Goal: Task Accomplishment & Management: Manage account settings

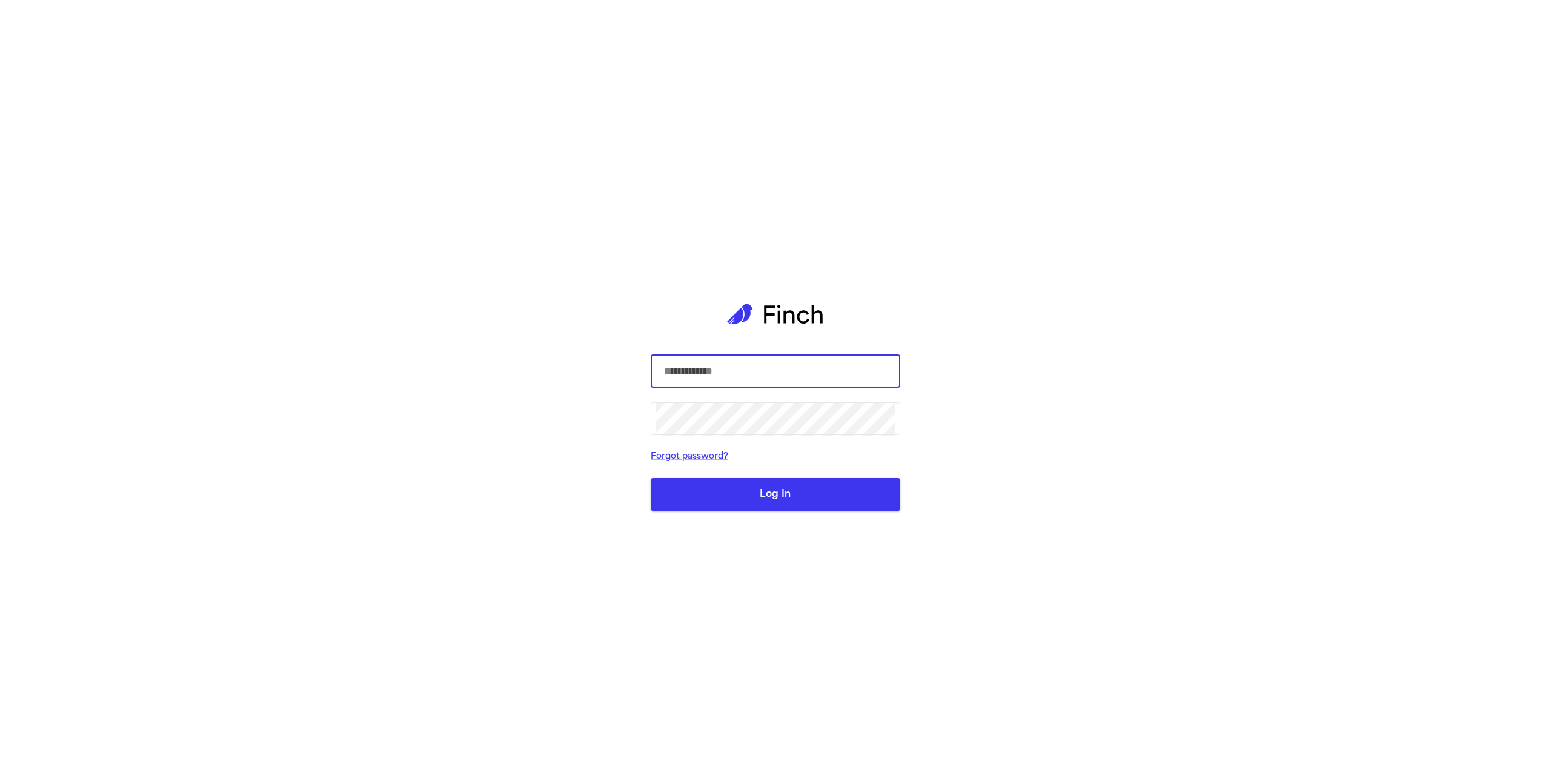
click at [0, 783] on com-1password-button at bounding box center [0, 784] width 0 height 0
type input "**********"
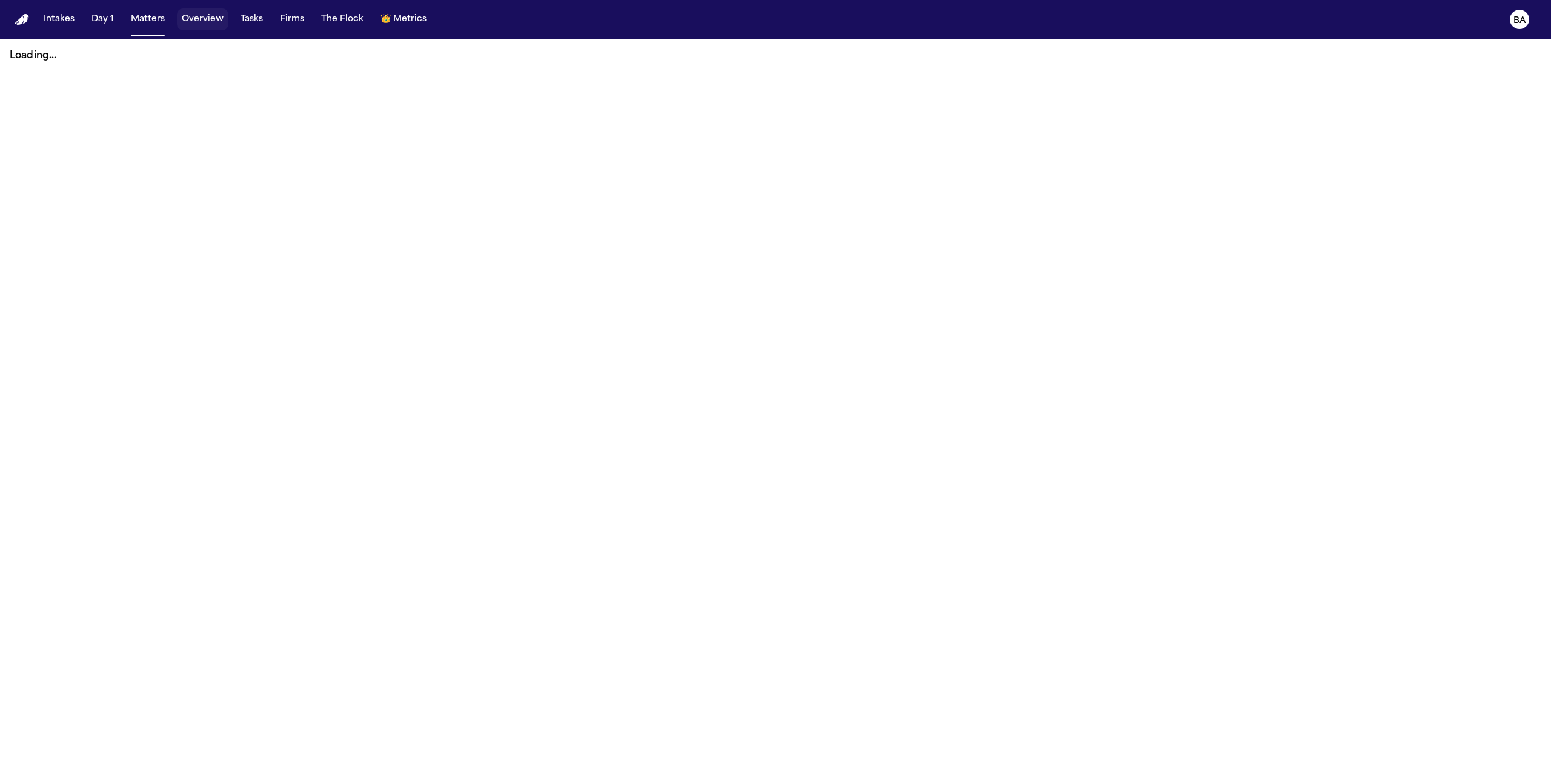
click at [197, 20] on button "Overview" at bounding box center [202, 20] width 52 height 22
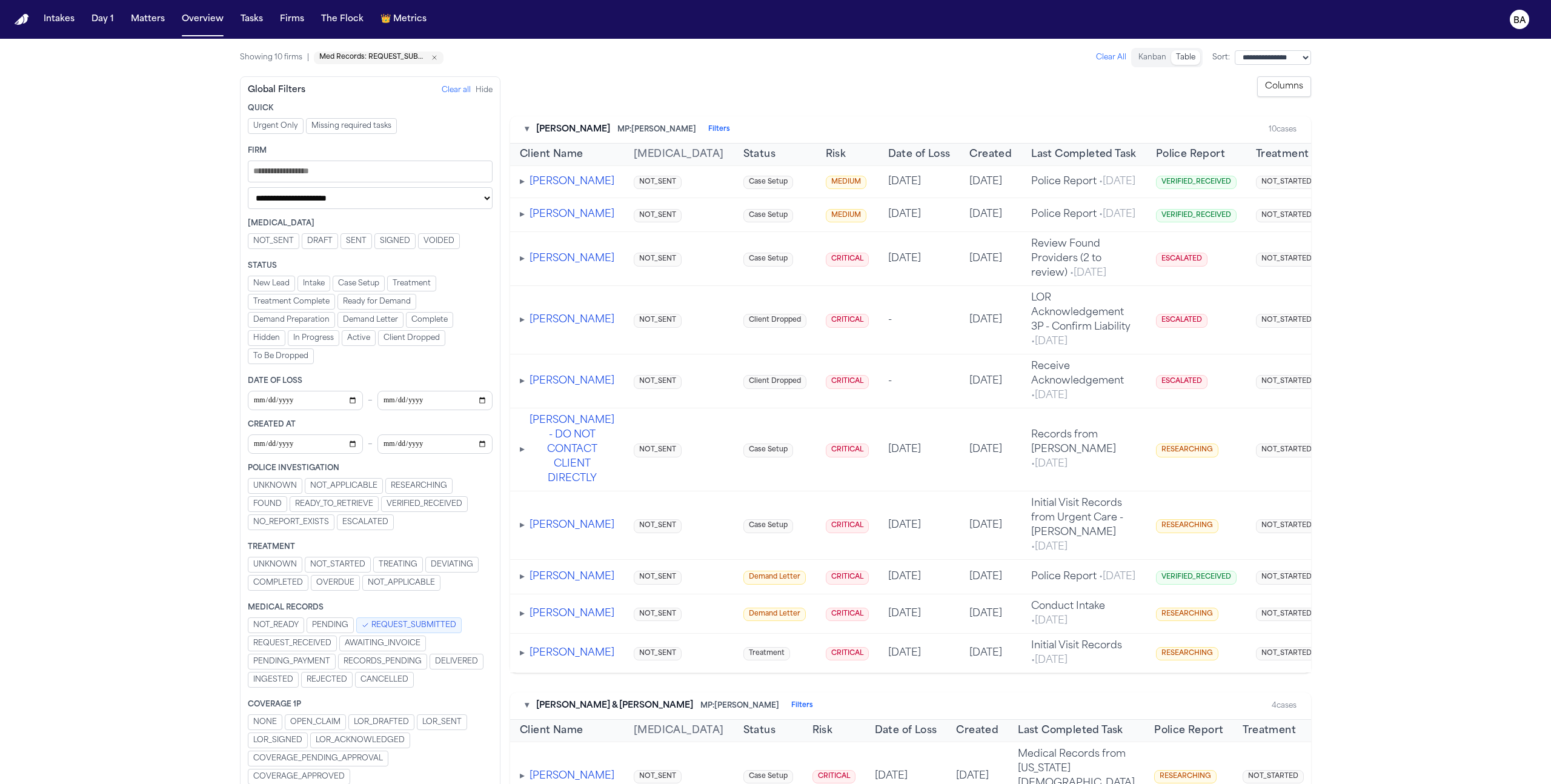
click at [518, 189] on td "▸ [PERSON_NAME]" at bounding box center [567, 181] width 114 height 32
click at [523, 186] on span "▸" at bounding box center [522, 181] width 5 height 10
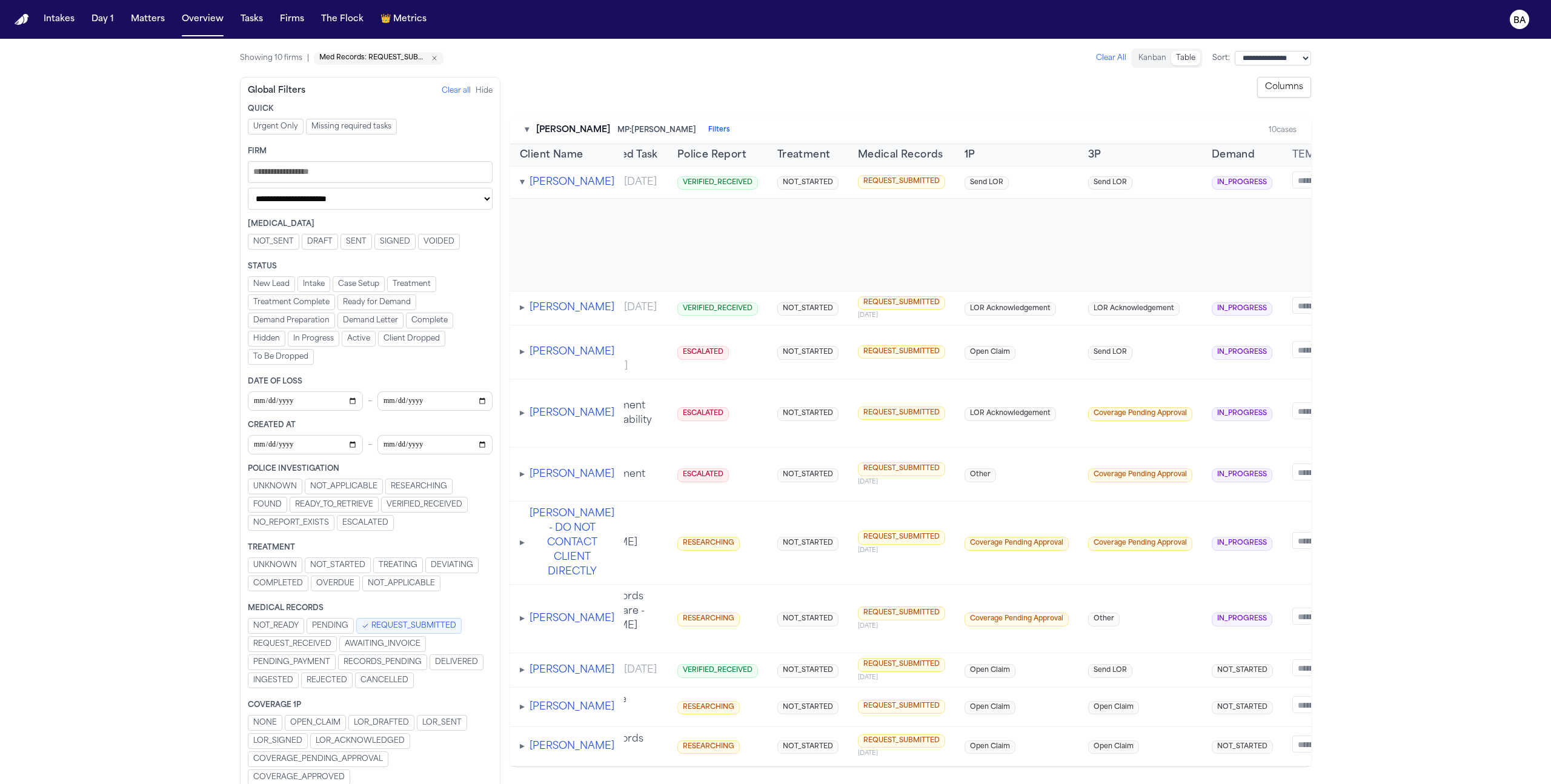
scroll to position [0, 603]
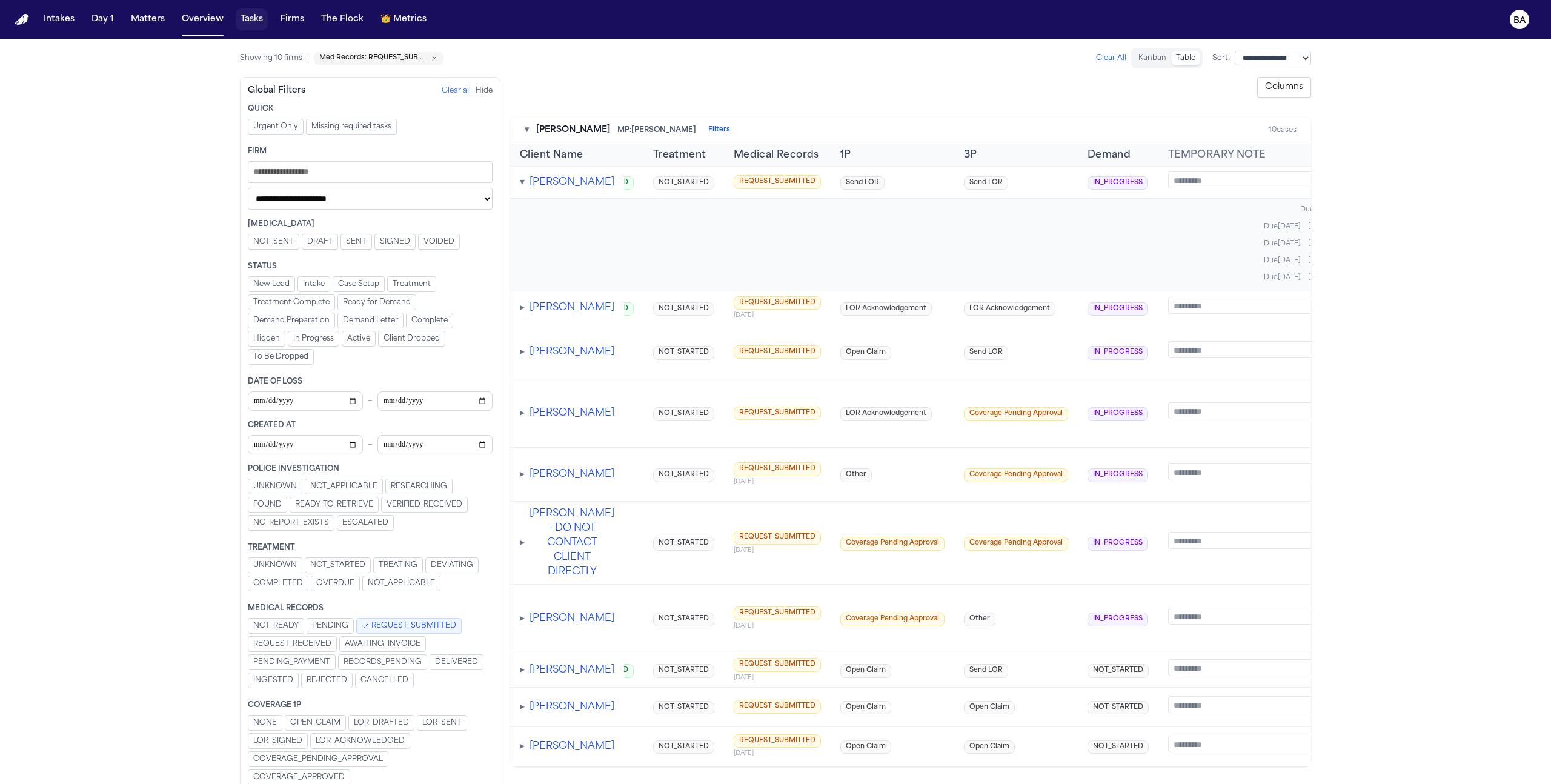
click at [244, 19] on button "Tasks" at bounding box center [251, 20] width 32 height 22
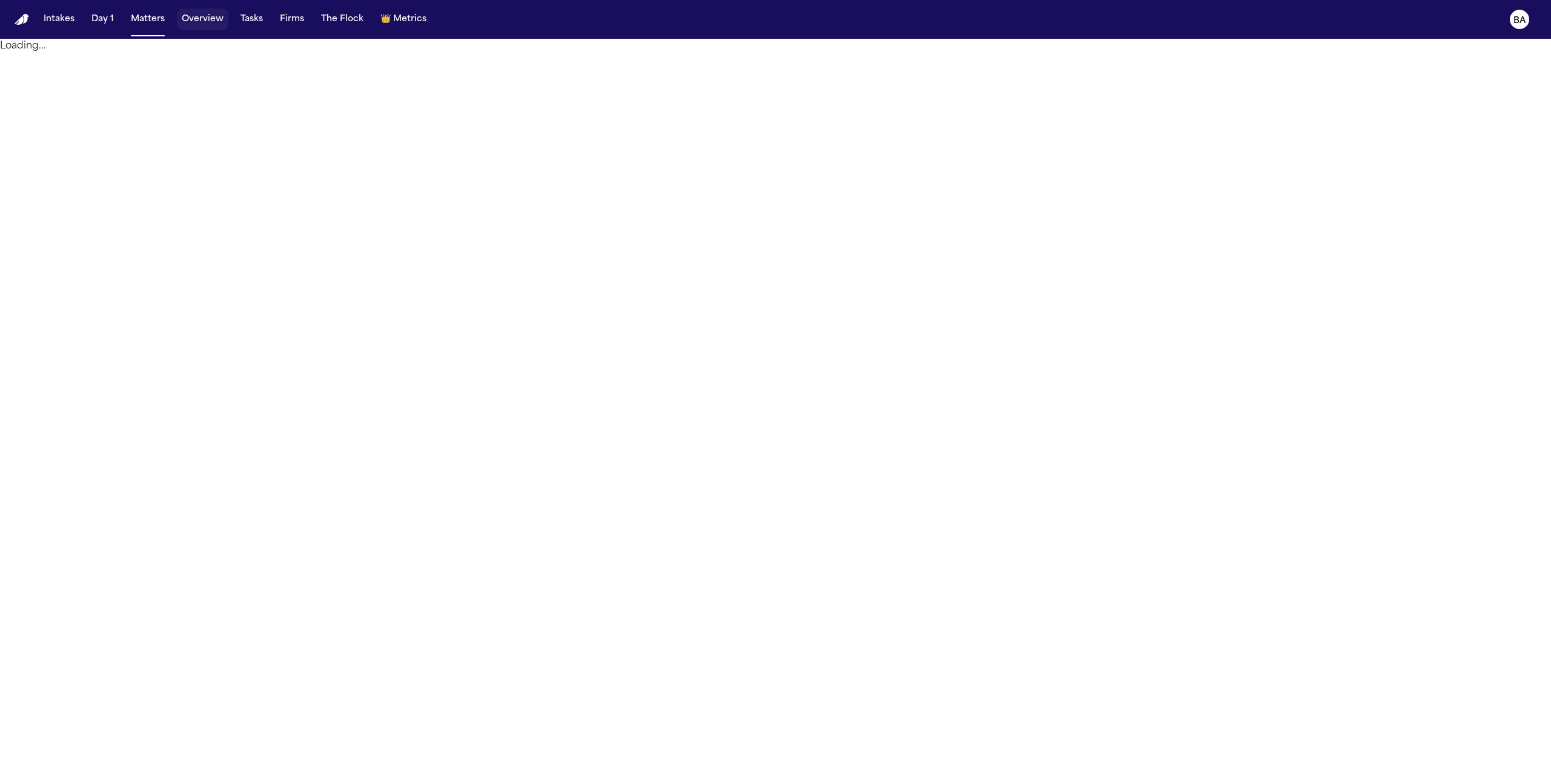
click at [193, 16] on button "Overview" at bounding box center [202, 20] width 52 height 22
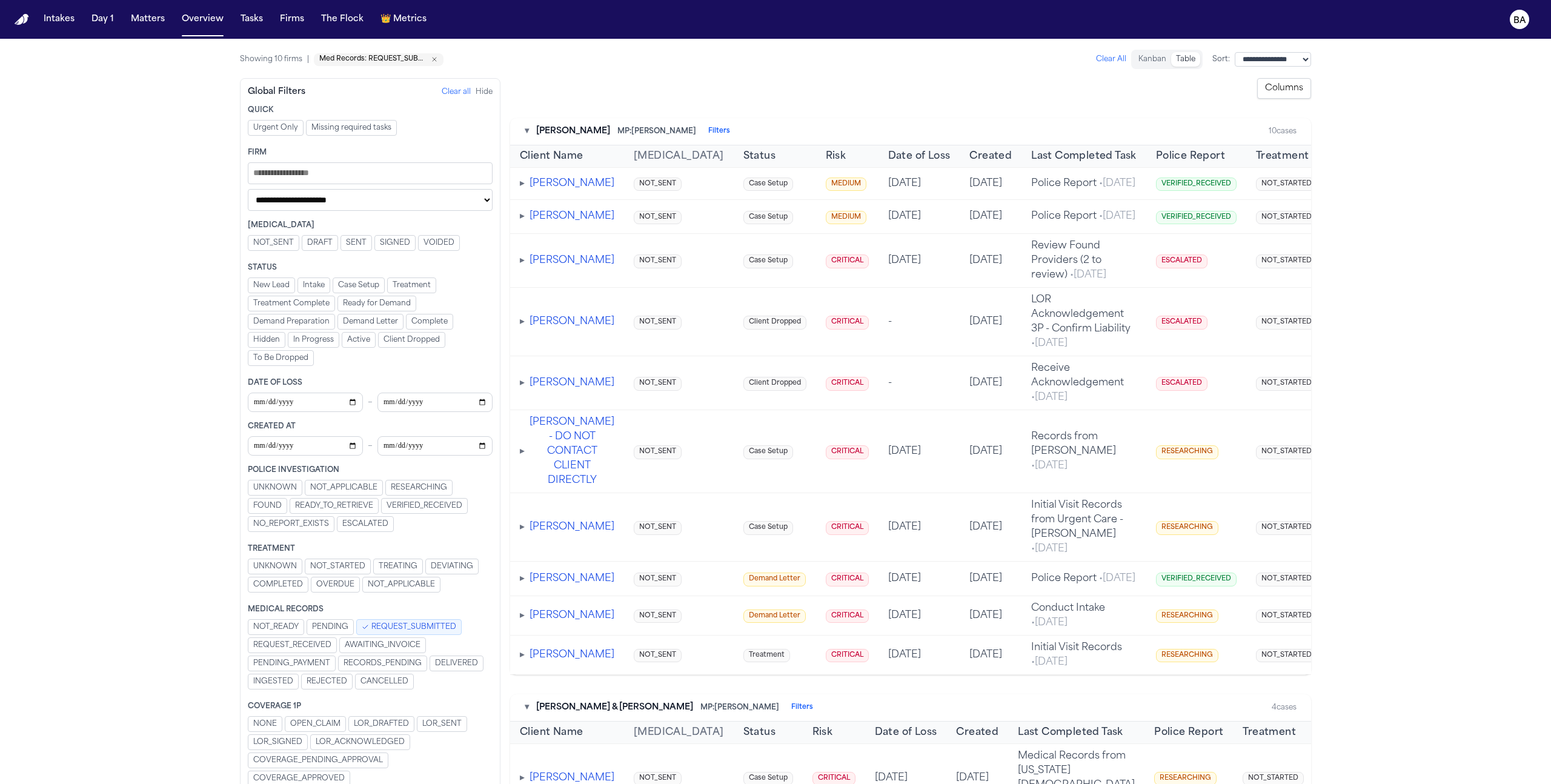
click at [162, 68] on main "**********" at bounding box center [776, 412] width 1551 height 745
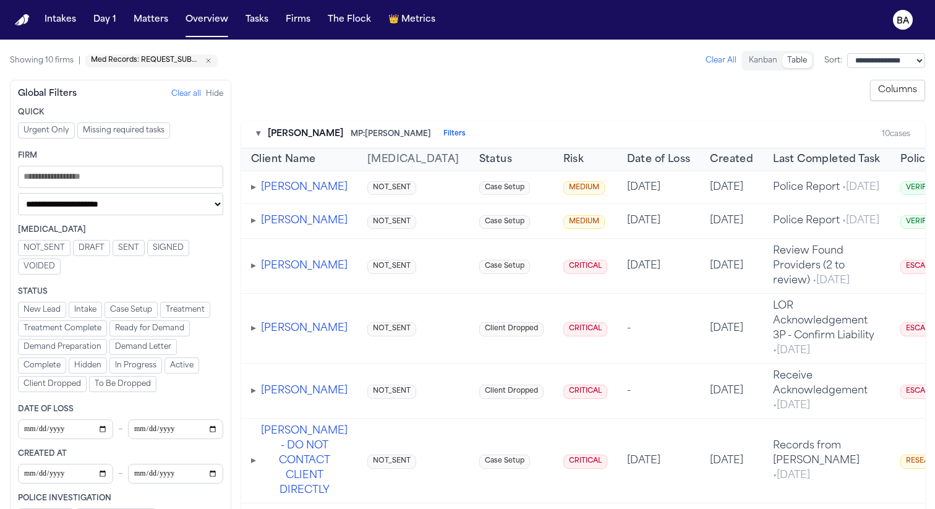
click at [250, 197] on td "▸ [PERSON_NAME]" at bounding box center [299, 187] width 116 height 33
click at [256, 190] on span "▸" at bounding box center [253, 187] width 5 height 10
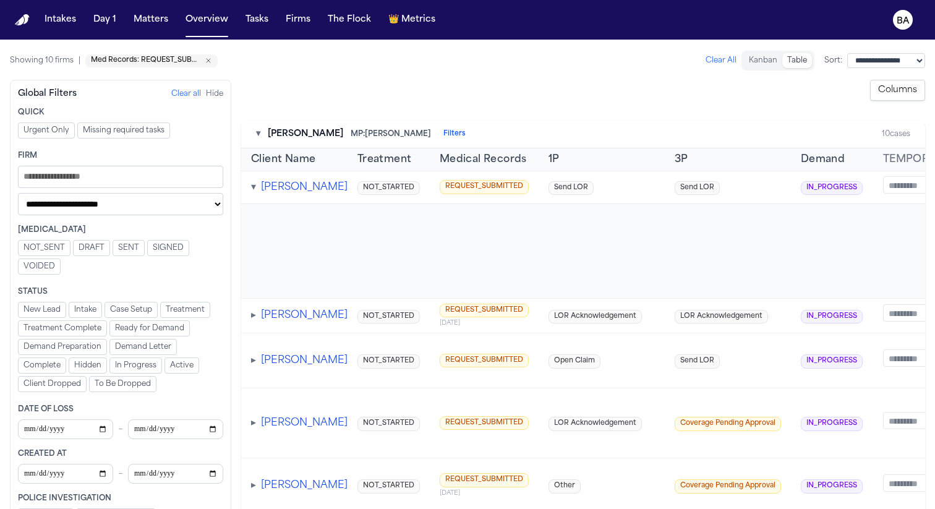
scroll to position [0, 749]
